Goal: Information Seeking & Learning: Learn about a topic

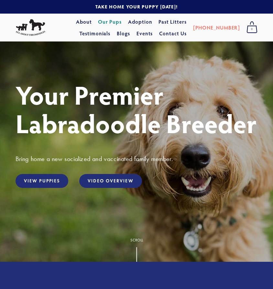
click at [98, 24] on link "Our Pups" at bounding box center [110, 22] width 24 height 12
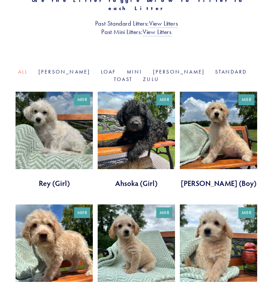
scroll to position [194, 0]
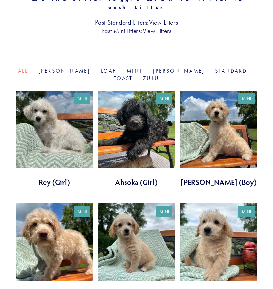
click at [53, 127] on link at bounding box center [54, 139] width 77 height 97
click at [222, 227] on link at bounding box center [218, 251] width 77 height 97
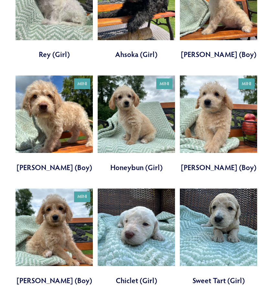
scroll to position [326, 0]
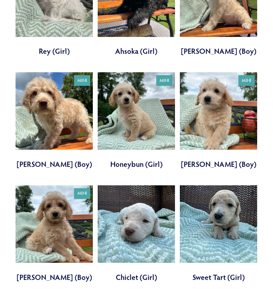
click at [117, 207] on link at bounding box center [136, 233] width 77 height 97
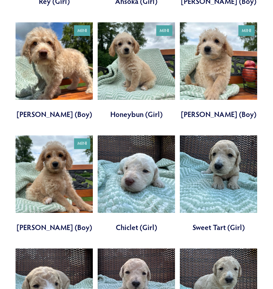
scroll to position [380, 0]
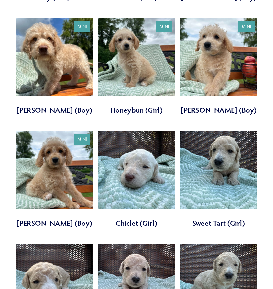
click at [206, 151] on link at bounding box center [218, 179] width 77 height 97
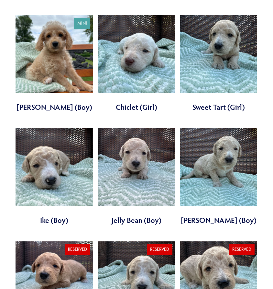
scroll to position [497, 0]
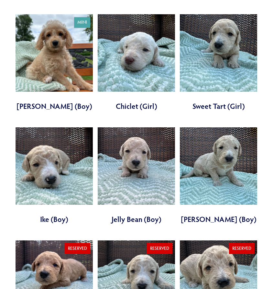
click at [142, 174] on link at bounding box center [136, 175] width 77 height 97
click at [58, 153] on link at bounding box center [54, 175] width 77 height 97
